Goal: Task Accomplishment & Management: Use online tool/utility

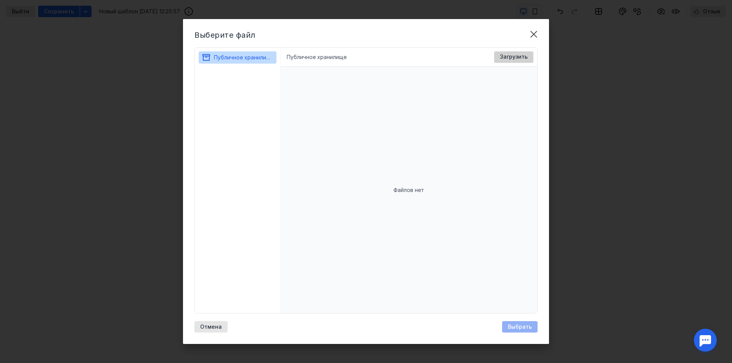
click at [506, 58] on span "Загрузить" at bounding box center [514, 57] width 28 height 6
click at [321, 58] on li "Публичное хранилище" at bounding box center [317, 57] width 60 height 8
click at [239, 59] on span "Публичное хранилище" at bounding box center [244, 57] width 60 height 6
click at [266, 55] on icon at bounding box center [268, 57] width 7 height 7
click at [217, 325] on span "Отмена" at bounding box center [211, 327] width 22 height 6
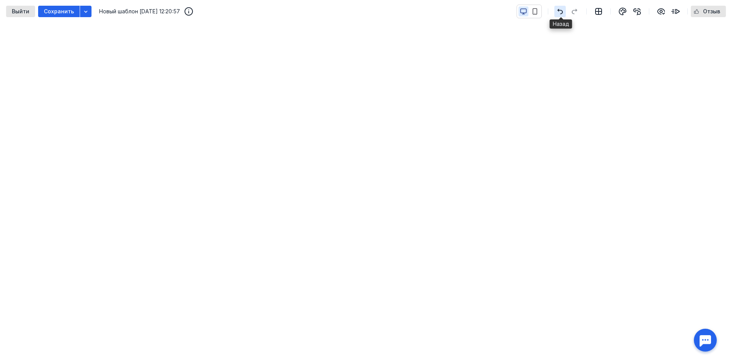
click at [559, 12] on icon "button" at bounding box center [559, 11] width 9 height 6
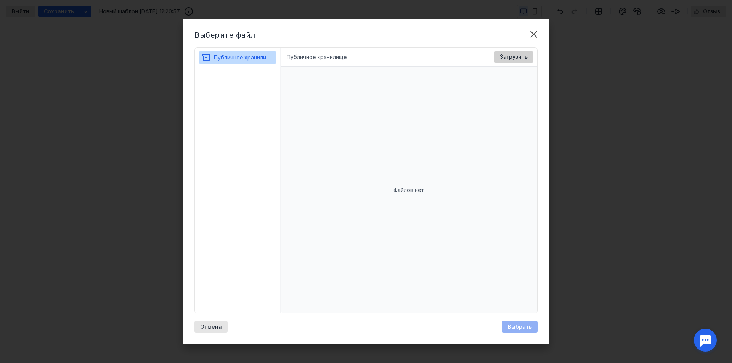
click at [522, 56] on span "Загрузить" at bounding box center [514, 57] width 28 height 6
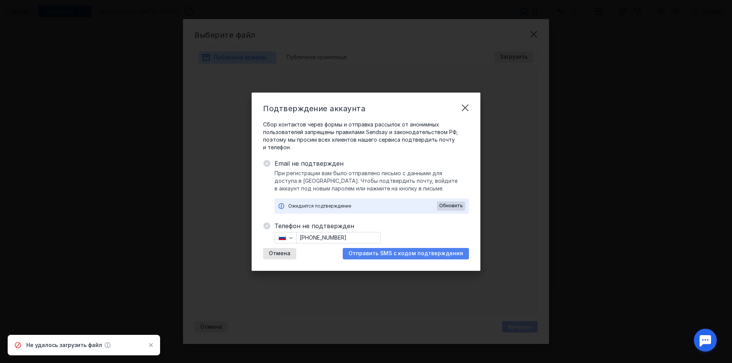
click at [389, 253] on span "Отправить SMS с кодом подтверждения" at bounding box center [405, 253] width 115 height 6
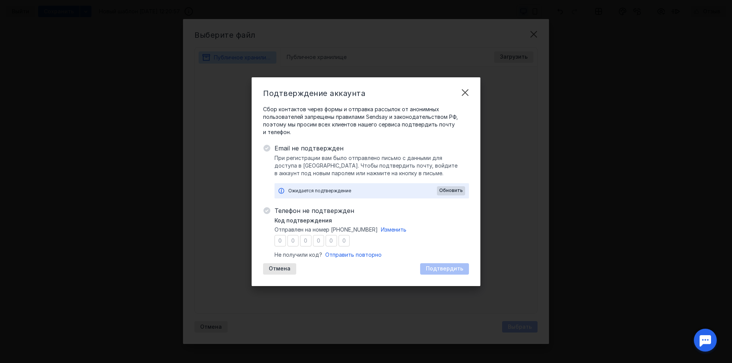
type input "8"
type input "4"
type input "6"
type input "9"
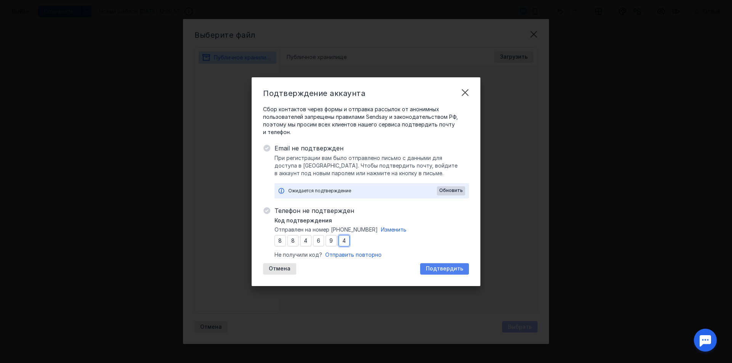
type input "4"
click at [444, 267] on span "Подтвердить" at bounding box center [444, 269] width 37 height 6
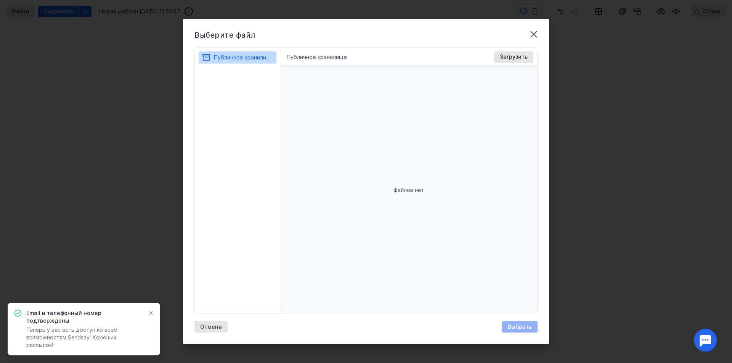
click at [153, 316] on icon at bounding box center [150, 313] width 5 height 6
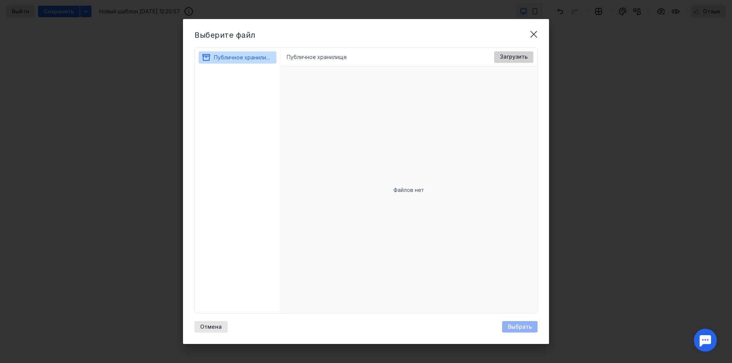
click at [512, 52] on div "Загрузить" at bounding box center [513, 56] width 39 height 11
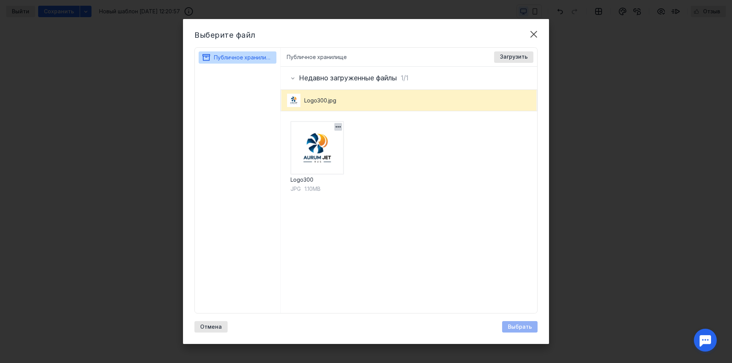
click at [321, 148] on img at bounding box center [316, 147] width 53 height 53
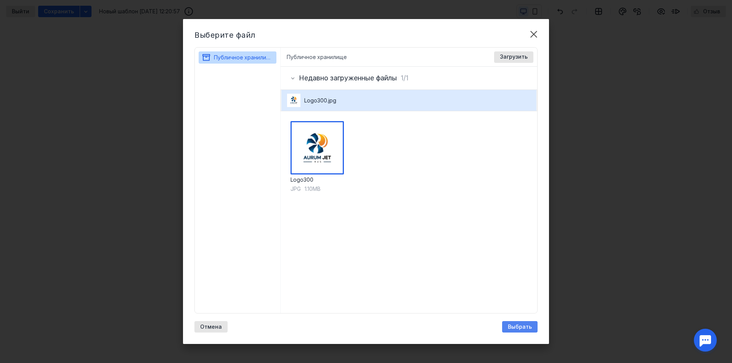
click at [526, 324] on span "Выбрать" at bounding box center [520, 327] width 24 height 6
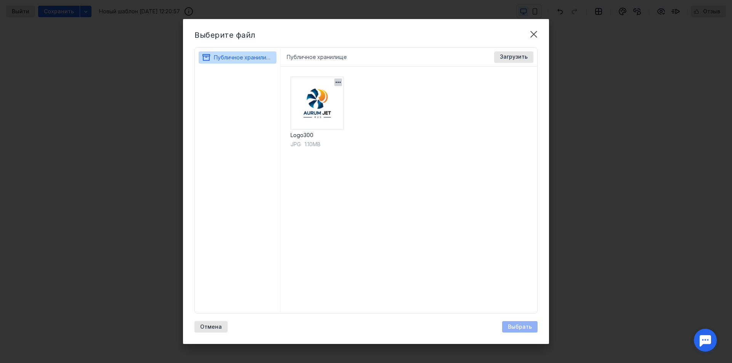
click at [321, 118] on img at bounding box center [316, 103] width 53 height 53
click at [520, 327] on span "Выбрать" at bounding box center [520, 327] width 24 height 6
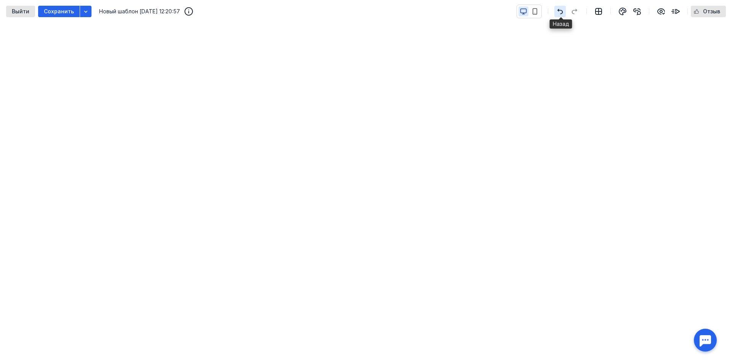
click at [561, 9] on icon "button" at bounding box center [559, 11] width 9 height 6
click at [561, 14] on icon "button" at bounding box center [559, 11] width 9 height 6
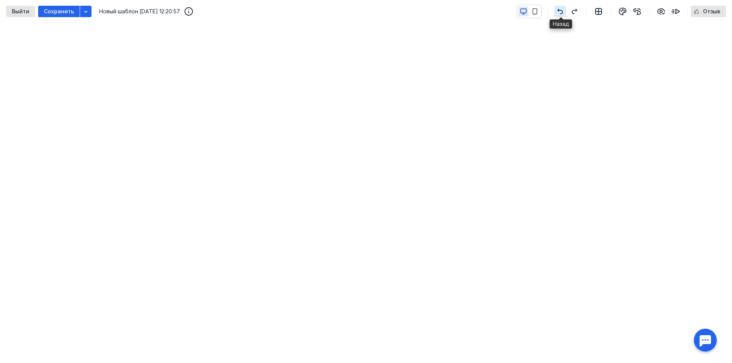
click at [561, 14] on icon "button" at bounding box center [559, 11] width 9 height 6
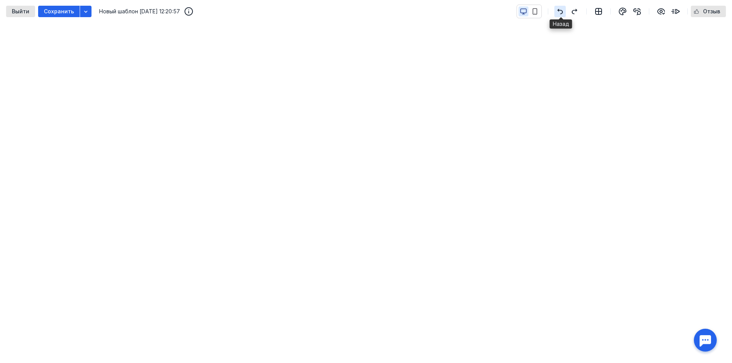
click at [561, 14] on icon "button" at bounding box center [559, 11] width 9 height 6
click at [573, 12] on icon "button" at bounding box center [575, 12] width 6 height 6
click at [562, 11] on icon "button" at bounding box center [560, 12] width 6 height 6
